Goal: Information Seeking & Learning: Find specific fact

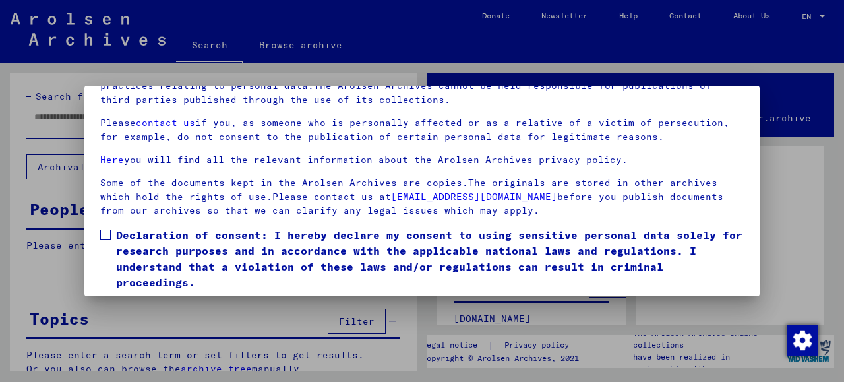
scroll to position [104, 0]
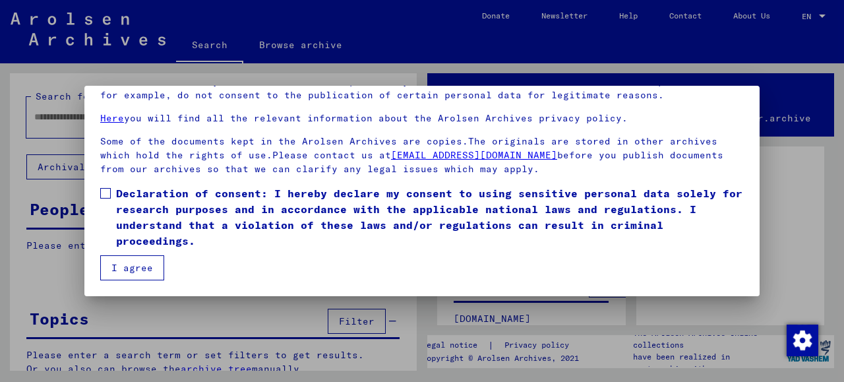
click at [135, 269] on button "I agree" at bounding box center [132, 267] width 64 height 25
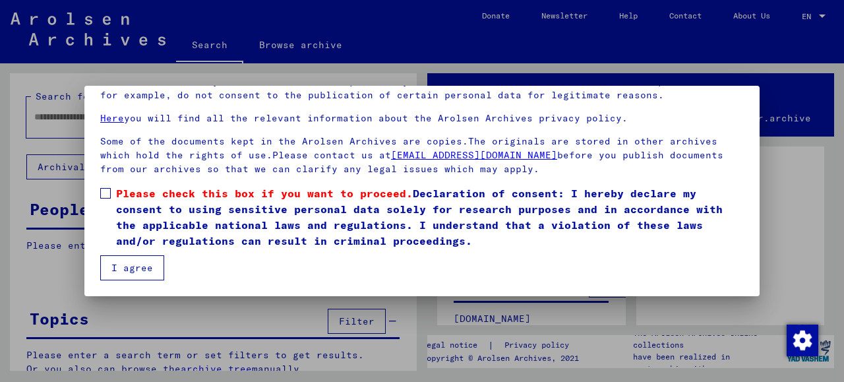
click at [135, 270] on button "I agree" at bounding box center [132, 267] width 64 height 25
click at [103, 197] on span at bounding box center [105, 193] width 11 height 11
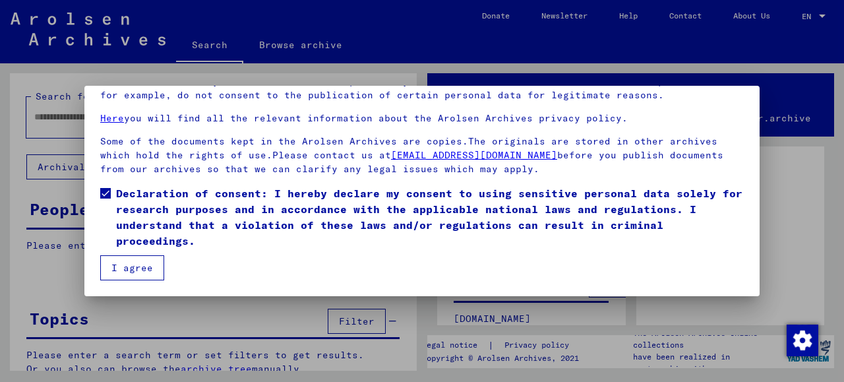
click at [121, 276] on button "I agree" at bounding box center [132, 267] width 64 height 25
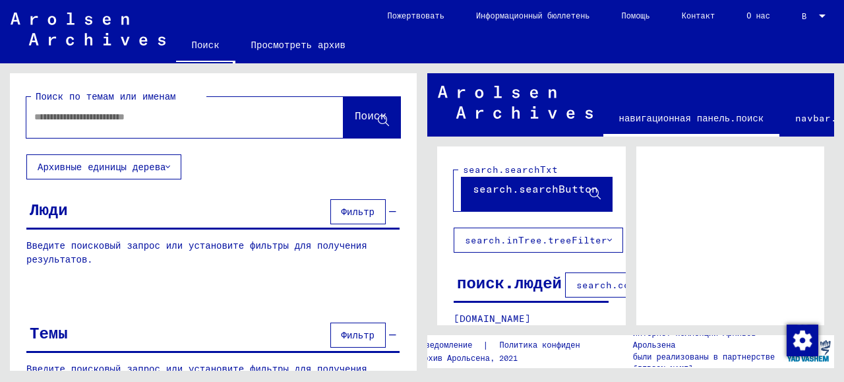
click at [158, 120] on input "text" at bounding box center [173, 117] width 278 height 14
type input "*"
click at [371, 115] on font "Поиск" at bounding box center [371, 115] width 32 height 13
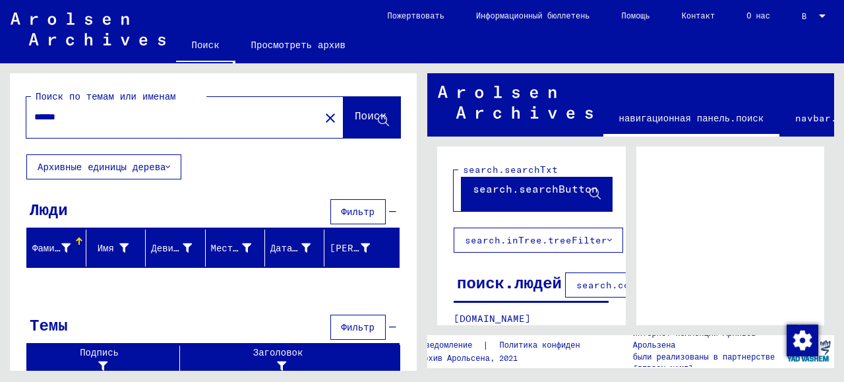
scroll to position [1, 0]
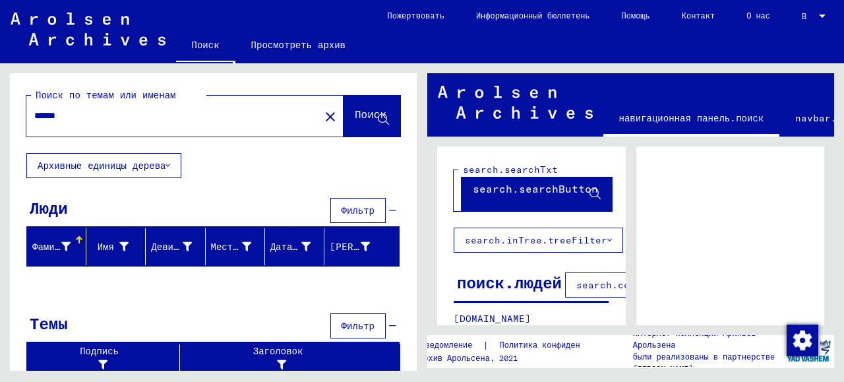
click at [72, 117] on input "******" at bounding box center [173, 116] width 278 height 14
click at [45, 117] on input "******" at bounding box center [173, 116] width 278 height 14
type input "******"
click at [357, 117] on font "Поиск" at bounding box center [371, 114] width 32 height 13
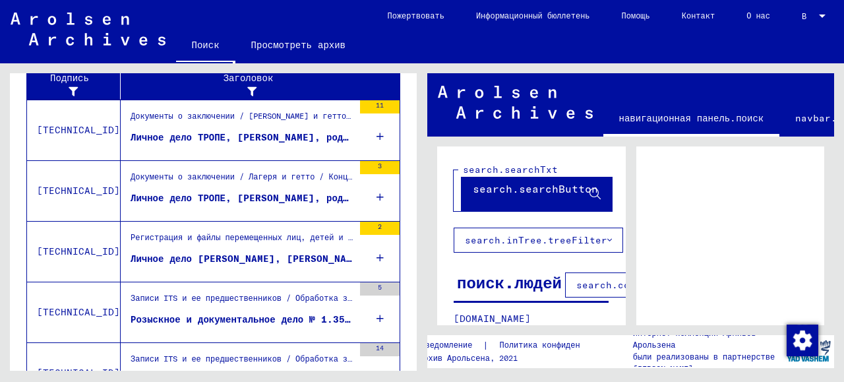
scroll to position [543, 0]
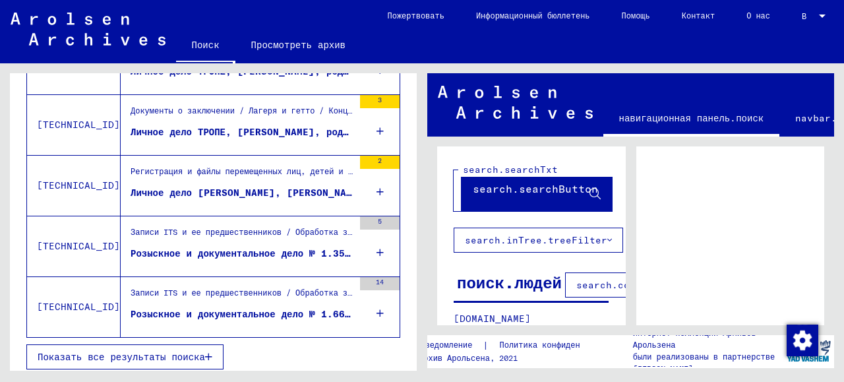
click at [122, 354] on font "Показать все результаты поиска" at bounding box center [122, 357] width 168 height 12
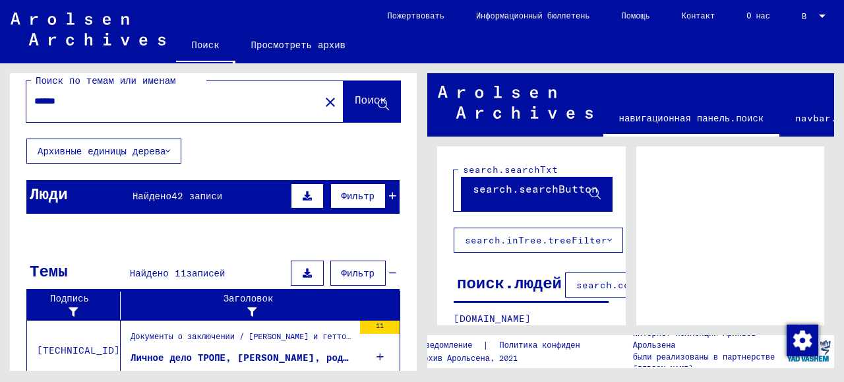
scroll to position [0, 0]
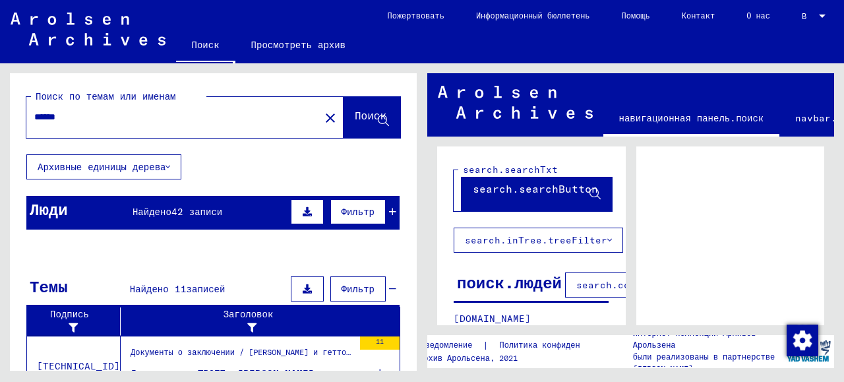
click at [168, 212] on font "Найдено" at bounding box center [152, 212] width 39 height 12
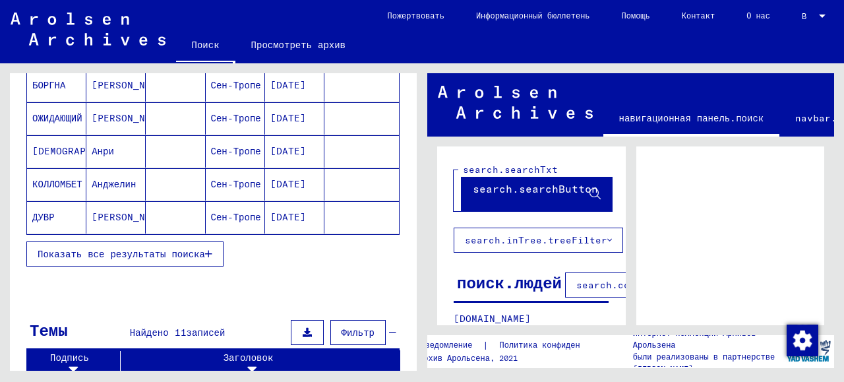
scroll to position [132, 0]
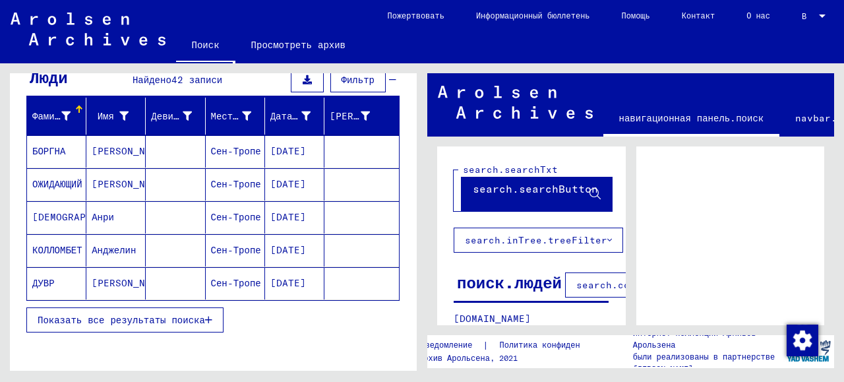
click at [175, 319] on font "Показать все результаты поиска" at bounding box center [122, 320] width 168 height 12
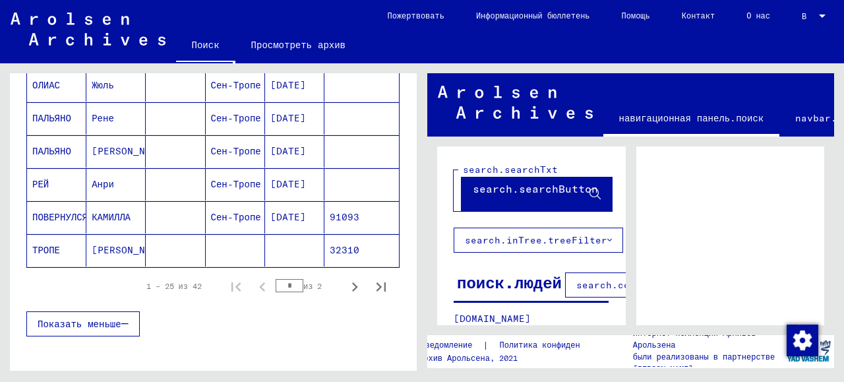
scroll to position [857, 0]
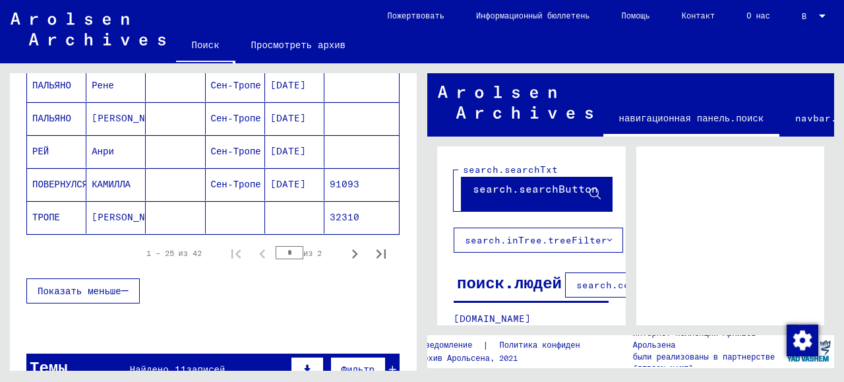
click at [49, 211] on font "ТРОПЕ" at bounding box center [46, 217] width 28 height 12
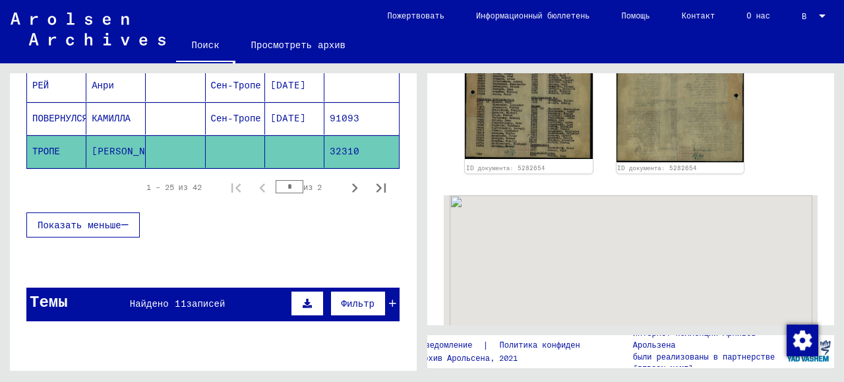
scroll to position [462, 0]
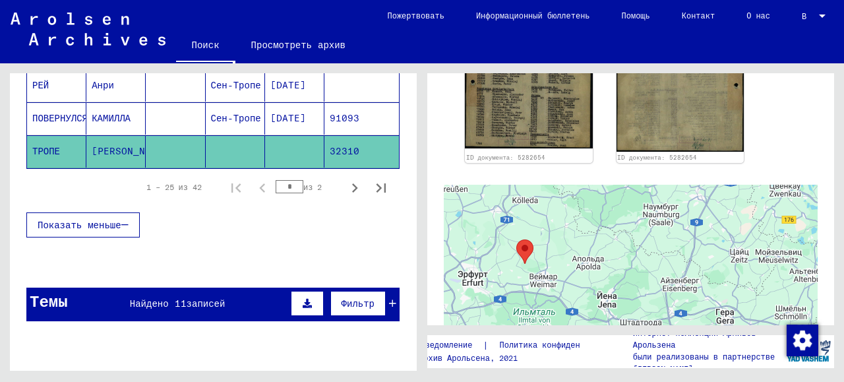
drag, startPoint x: 596, startPoint y: 246, endPoint x: 608, endPoint y: 285, distance: 40.9
click at [608, 285] on div at bounding box center [631, 350] width 374 height 330
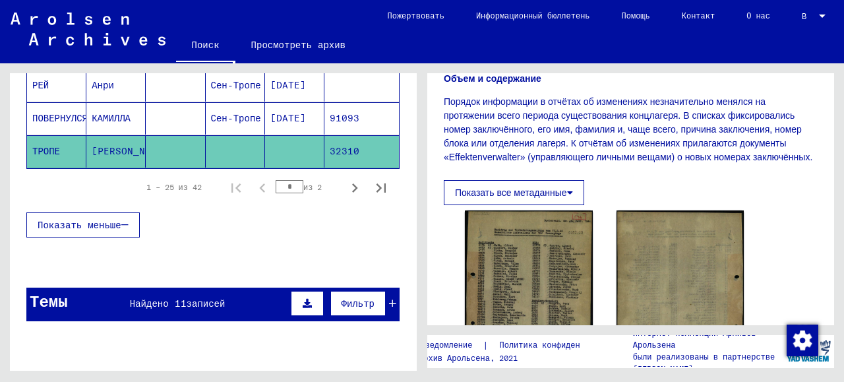
scroll to position [198, 0]
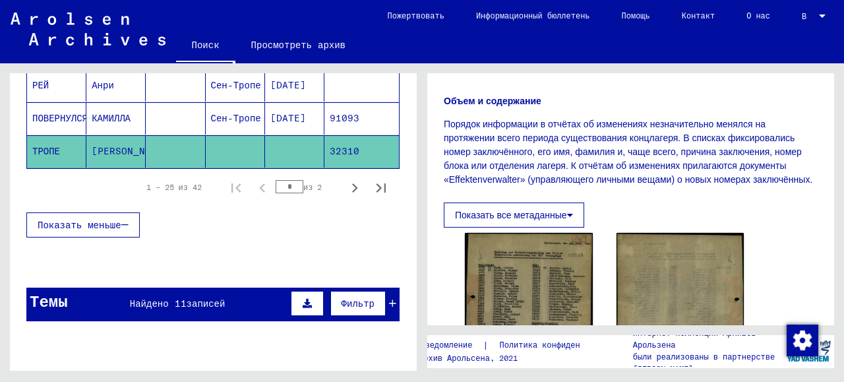
click at [487, 220] on font "Показать все метаданные" at bounding box center [511, 215] width 112 height 11
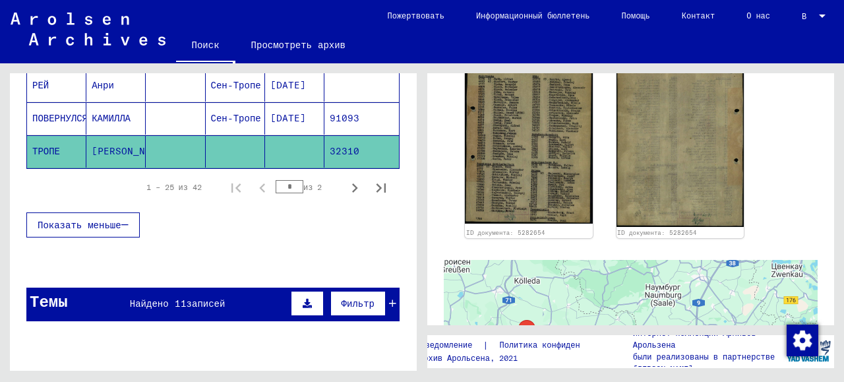
scroll to position [594, 0]
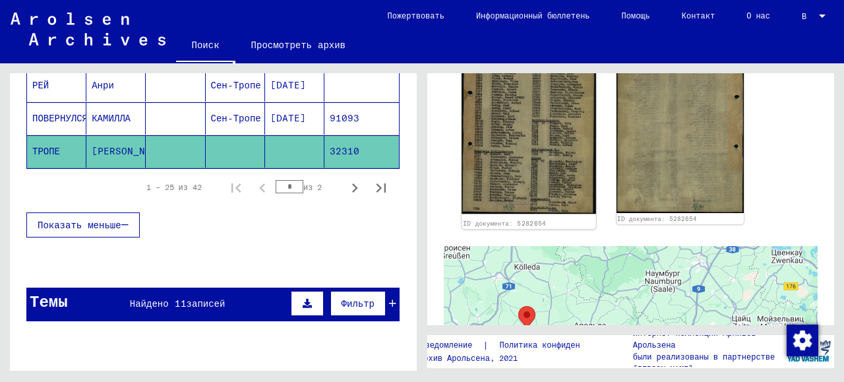
click at [516, 146] on img at bounding box center [529, 120] width 134 height 189
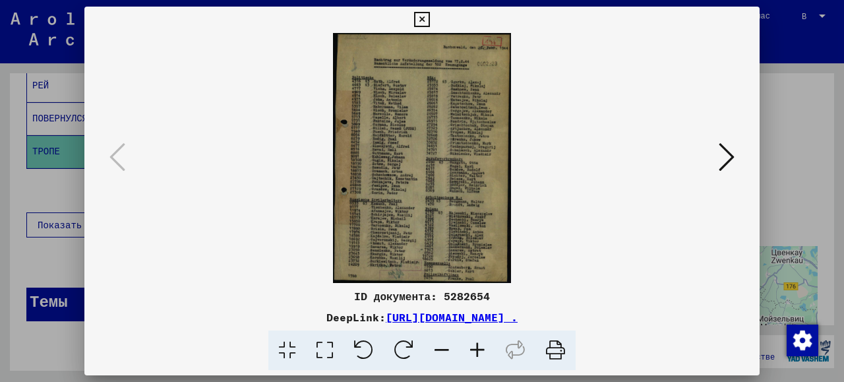
drag, startPoint x: 430, startPoint y: 175, endPoint x: 633, endPoint y: 154, distance: 204.2
click at [633, 154] on img at bounding box center [422, 158] width 586 height 250
click at [424, 316] on font "[URL][DOMAIN_NAME] ." at bounding box center [452, 317] width 132 height 13
click at [725, 158] on icon at bounding box center [727, 157] width 16 height 32
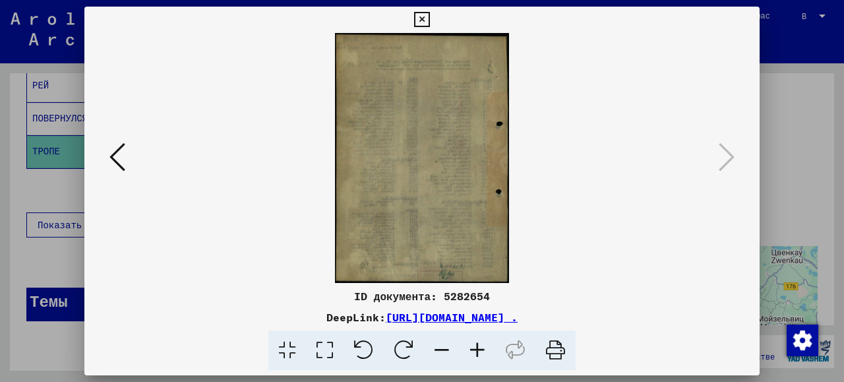
click at [724, 158] on icon at bounding box center [727, 157] width 16 height 32
click at [429, 19] on icon at bounding box center [421, 20] width 15 height 16
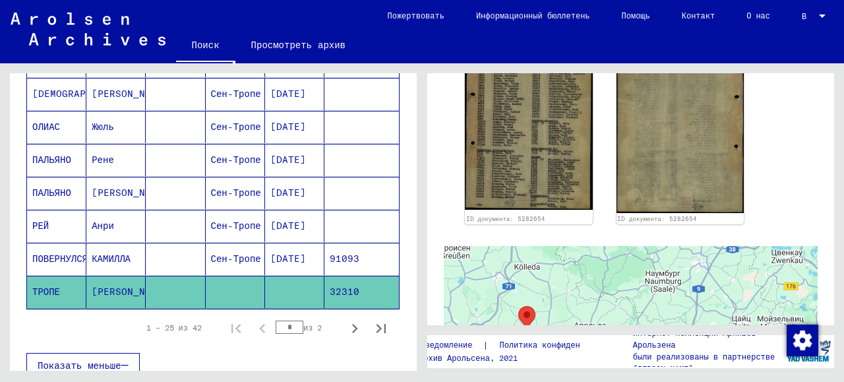
scroll to position [791, 0]
